Goal: Navigation & Orientation: Find specific page/section

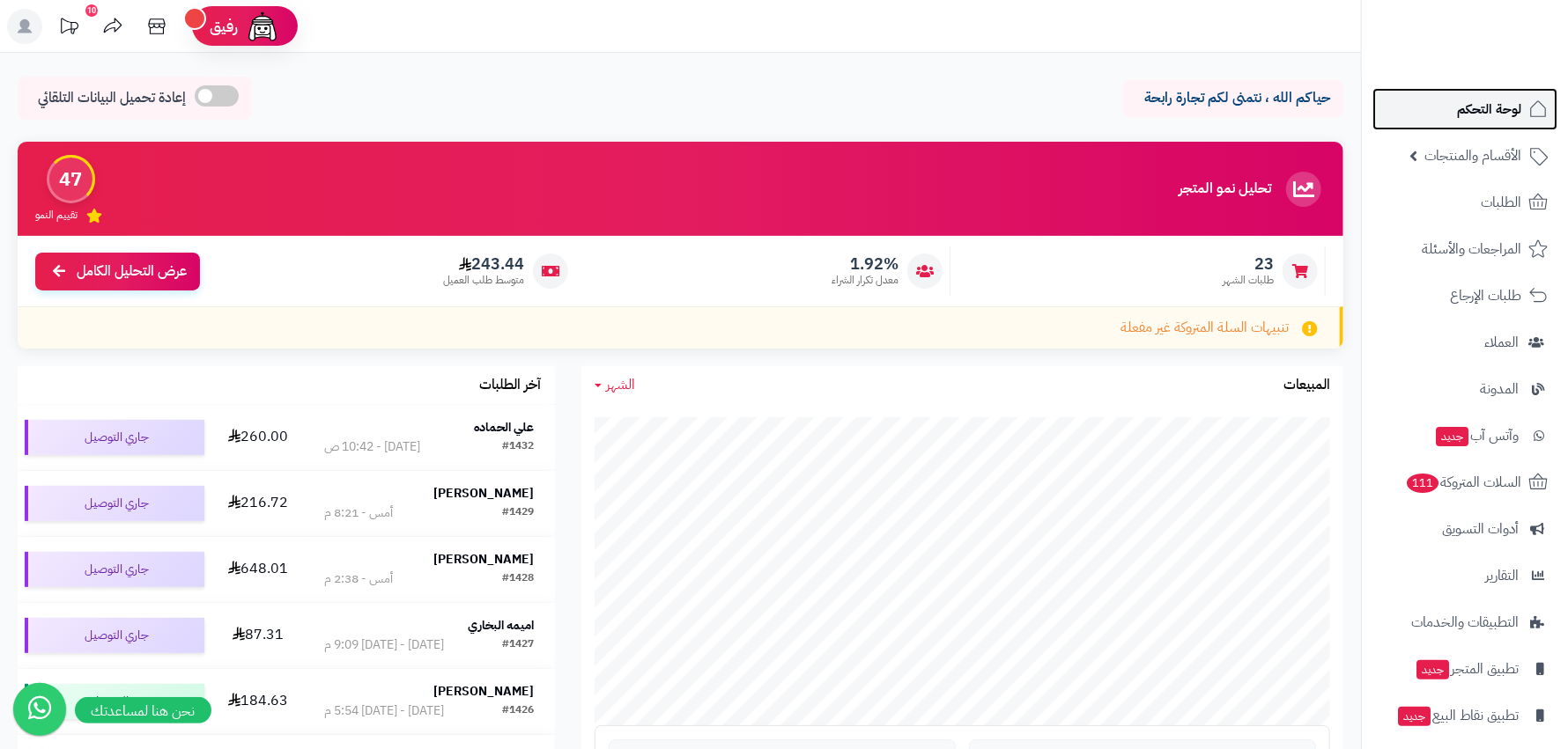
click at [1508, 107] on span "لوحة التحكم" at bounding box center [1489, 110] width 64 height 25
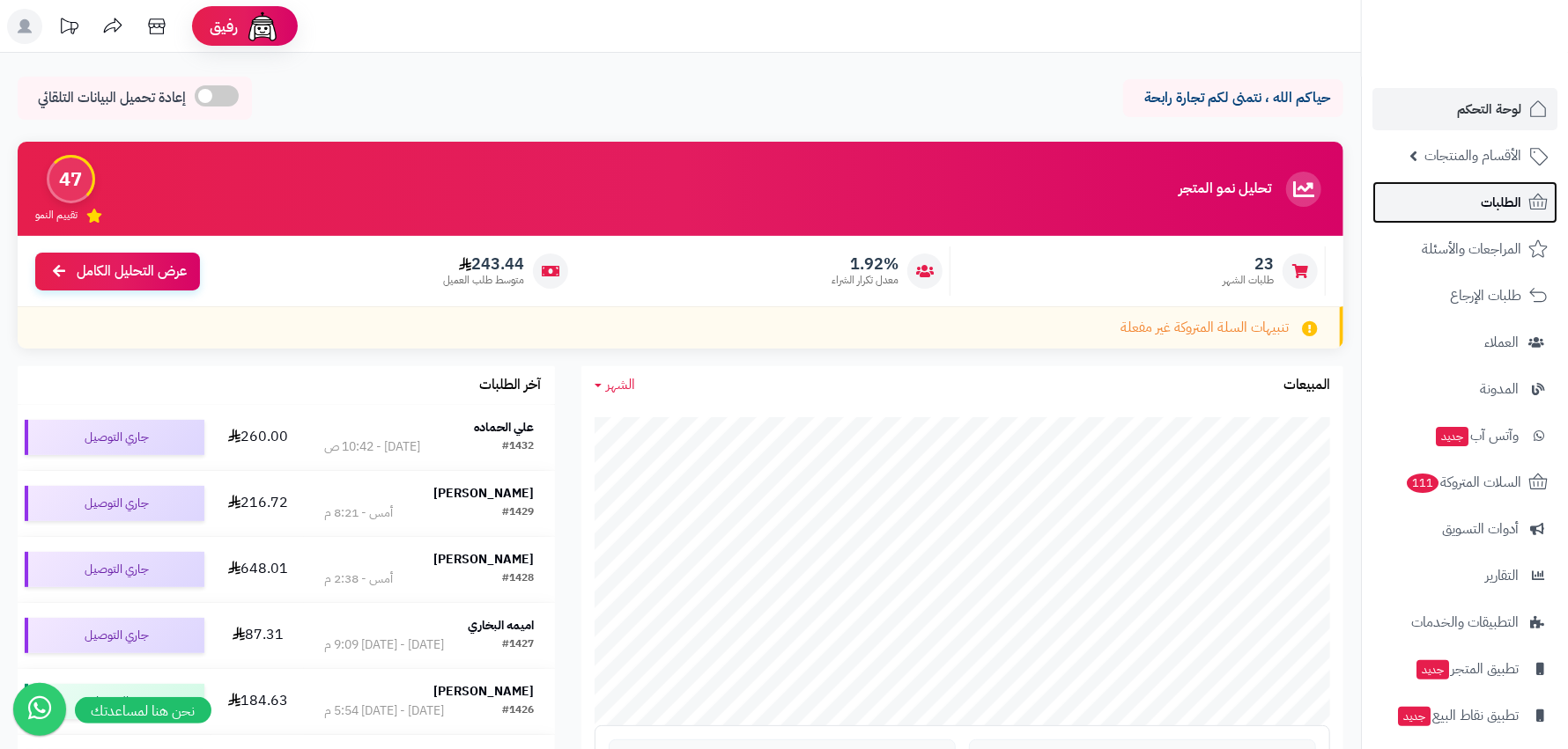
click at [1471, 212] on link "الطلبات" at bounding box center [1465, 202] width 185 height 42
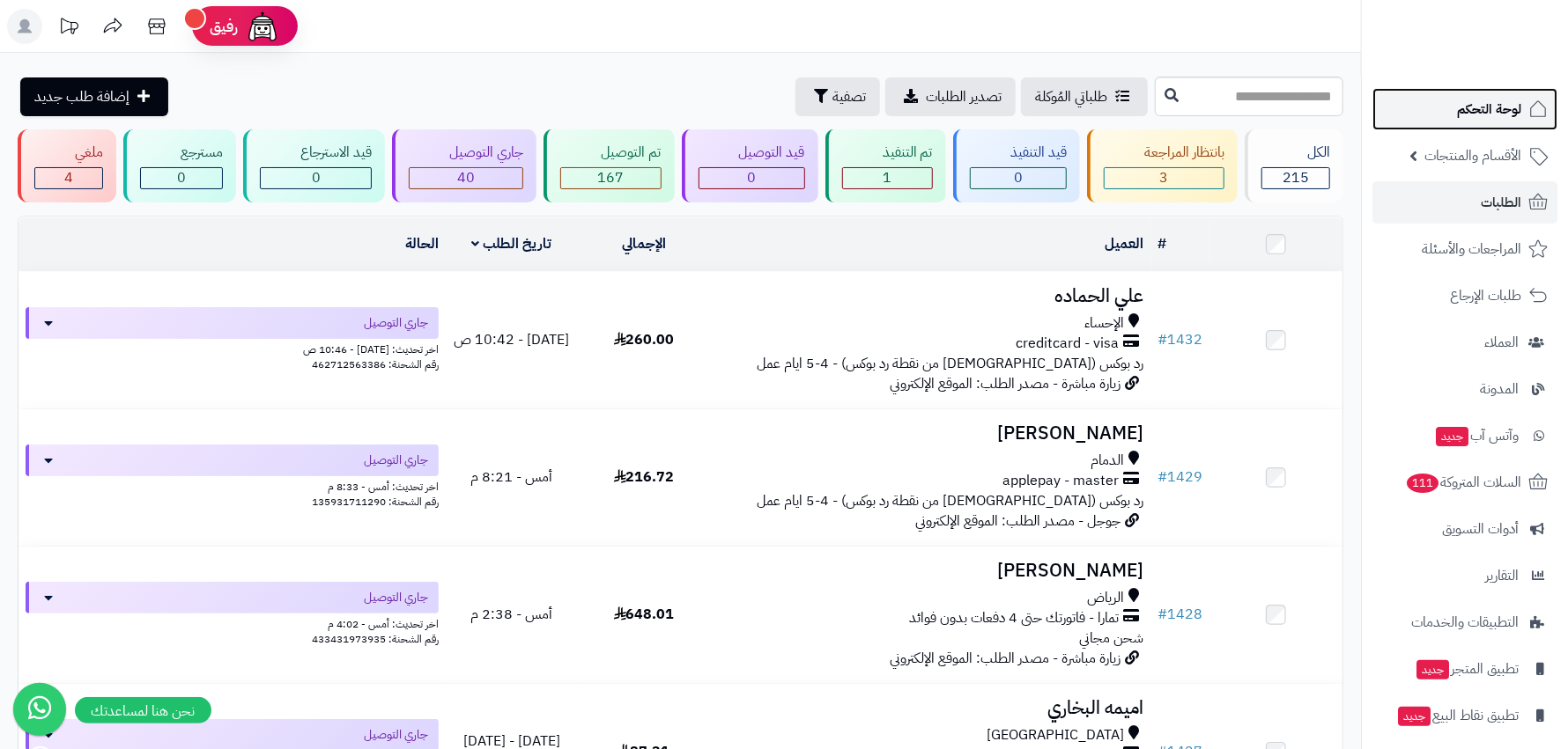
click at [1486, 116] on span "لوحة التحكم" at bounding box center [1489, 110] width 64 height 25
